Goal: Information Seeking & Learning: Learn about a topic

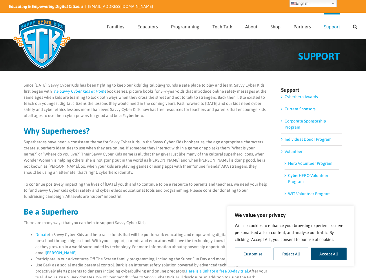
click at [183, 139] on p "Superheroes have been a consistent theme for Savvy Cyber Kids. In the Savvy Cyb…" at bounding box center [146, 157] width 245 height 37
click at [253, 254] on button "Customise" at bounding box center [253, 254] width 37 height 13
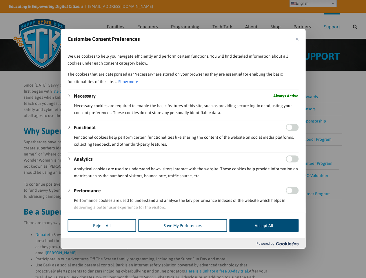
click at [291, 254] on div at bounding box center [183, 139] width 366 height 278
click at [329, 254] on div at bounding box center [183, 139] width 366 height 278
click at [355, 26] on div at bounding box center [183, 139] width 366 height 278
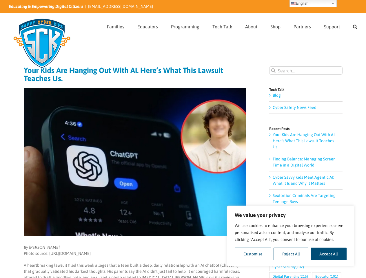
click at [183, 139] on img at bounding box center [135, 162] width 222 height 148
click at [253, 254] on button "Customise" at bounding box center [253, 254] width 37 height 13
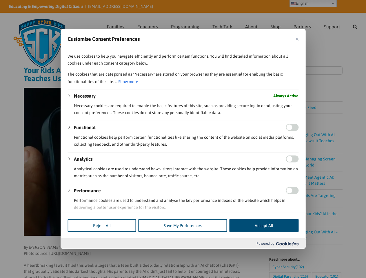
click at [291, 254] on div at bounding box center [183, 139] width 366 height 278
click at [329, 254] on div at bounding box center [183, 139] width 366 height 278
click at [355, 26] on div at bounding box center [183, 139] width 366 height 278
click at [313, 3] on div at bounding box center [183, 139] width 366 height 278
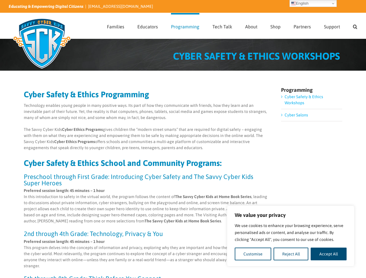
click at [183, 139] on p "The Savvy Cyber Kids Cyber Ethics Programs gives children the “modern street sm…" at bounding box center [146, 139] width 245 height 24
click at [253, 254] on button "Customise" at bounding box center [253, 254] width 37 height 13
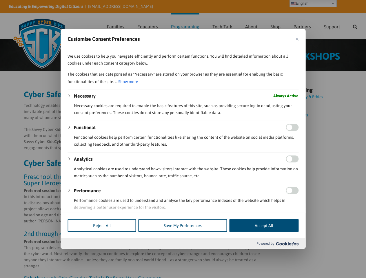
click at [329, 254] on div at bounding box center [183, 139] width 366 height 278
click at [355, 26] on div at bounding box center [183, 139] width 366 height 278
click at [313, 3] on div at bounding box center [183, 139] width 366 height 278
